Goal: Task Accomplishment & Management: Manage account settings

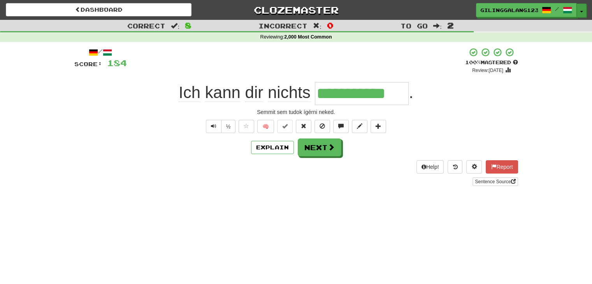
click at [581, 9] on button "Toggle Dropdown" at bounding box center [581, 11] width 10 height 14
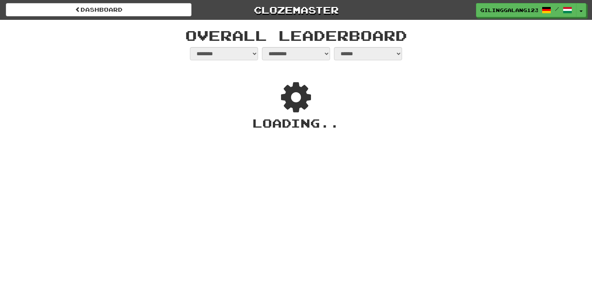
select select "**********"
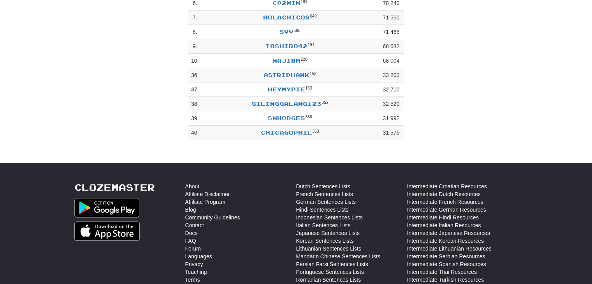
scroll to position [78, 0]
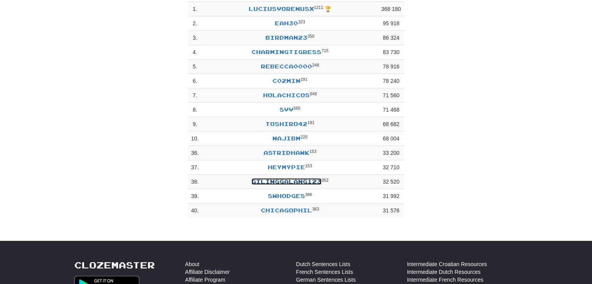
click at [256, 184] on link "GIlinggalang123" at bounding box center [286, 181] width 70 height 7
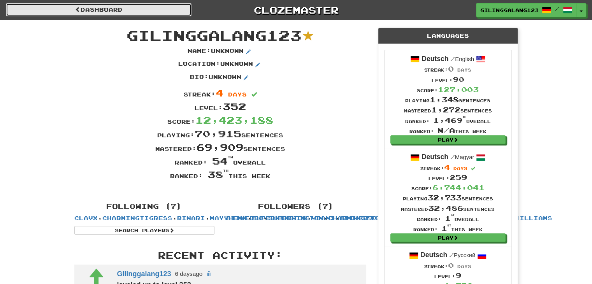
click at [132, 12] on link "Dashboard" at bounding box center [99, 9] width 186 height 13
click at [117, 10] on link "Dashboard" at bounding box center [99, 9] width 186 height 13
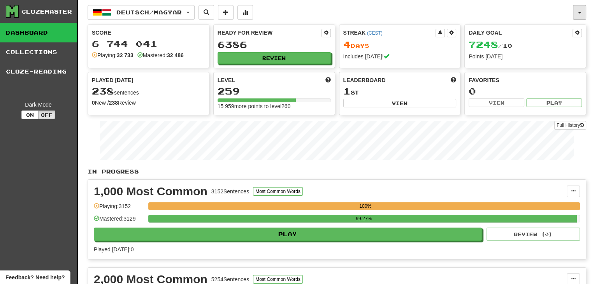
click at [579, 13] on span "button" at bounding box center [579, 13] width 3 height 2
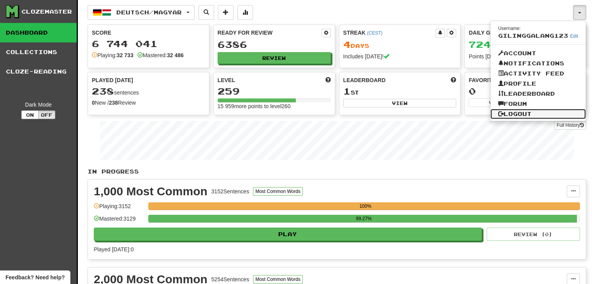
click at [517, 114] on link "Logout" at bounding box center [538, 114] width 96 height 10
